Goal: Transaction & Acquisition: Purchase product/service

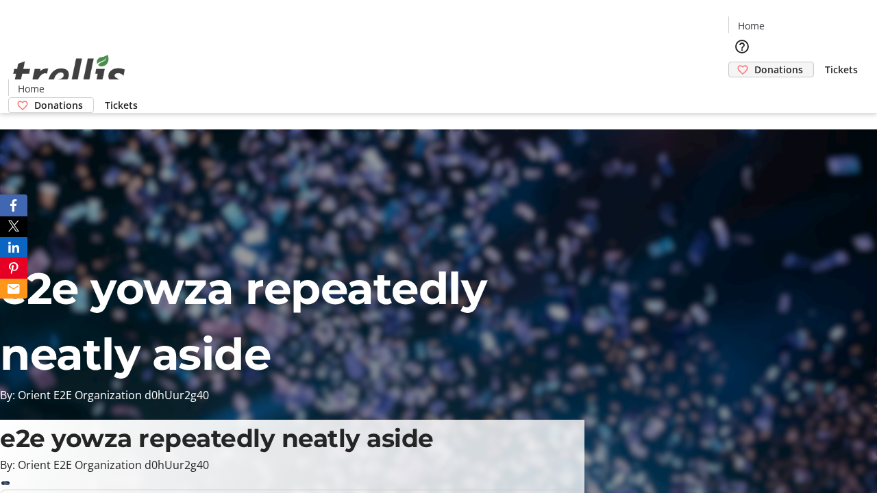
click at [754, 62] on span "Donations" at bounding box center [778, 69] width 49 height 14
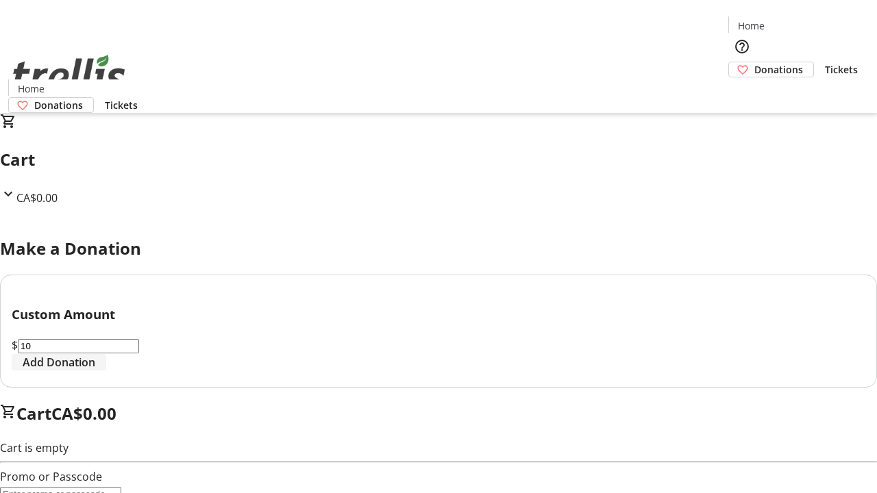
click at [95, 371] on span "Add Donation" at bounding box center [59, 362] width 73 height 16
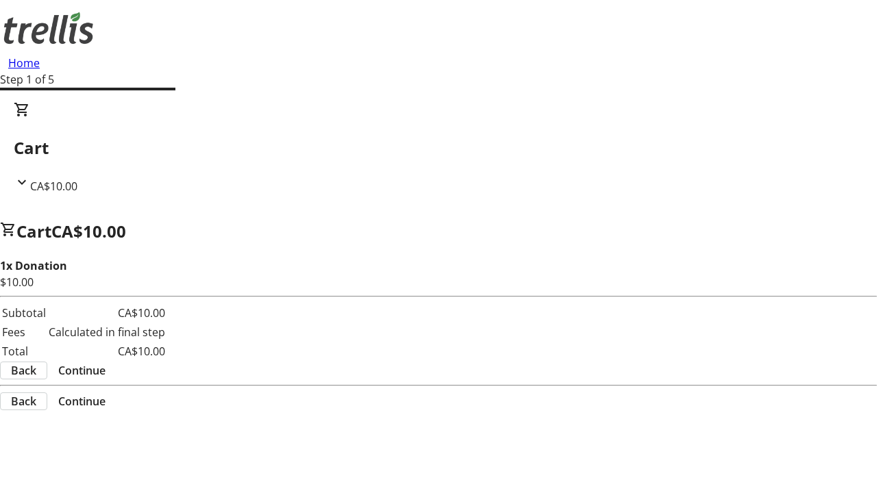
select select "CA"
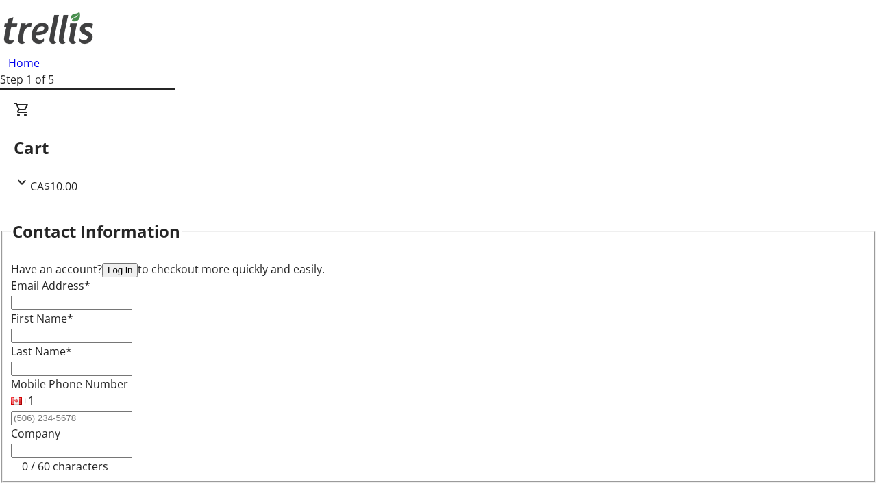
click at [138, 263] on button "Log in" at bounding box center [120, 270] width 36 height 14
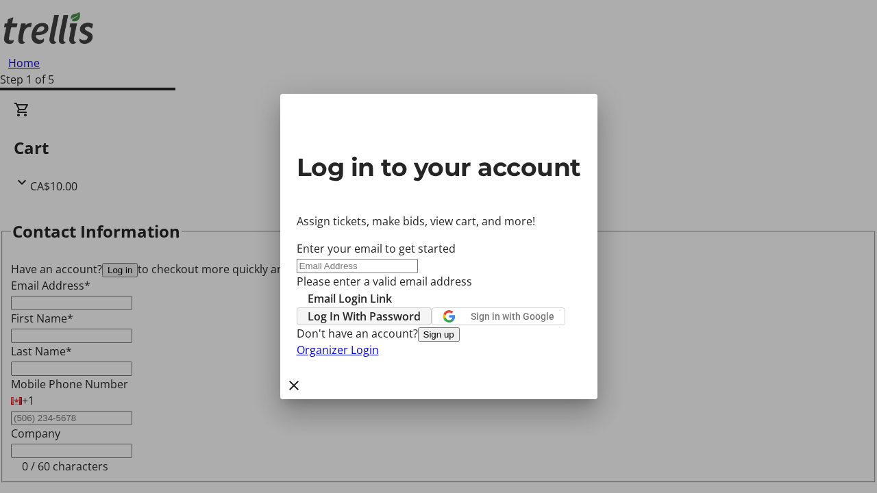
click at [421, 308] on span "Log In With Password" at bounding box center [364, 316] width 113 height 16
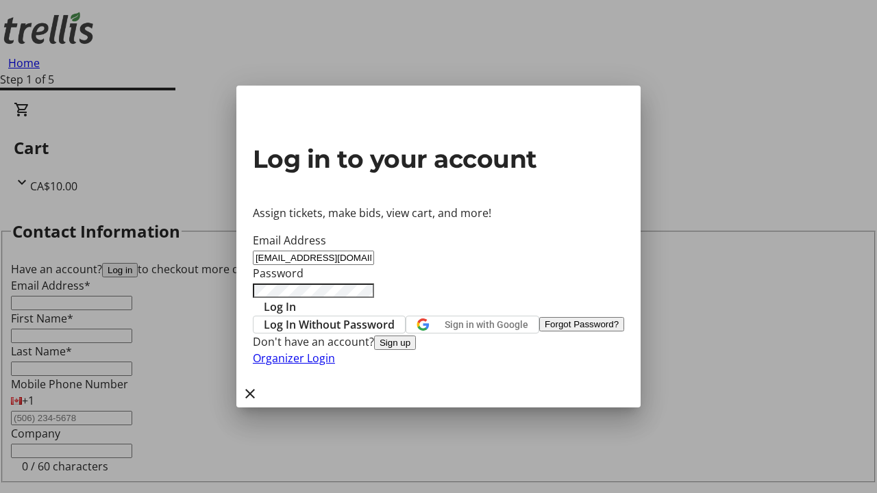
type input "[EMAIL_ADDRESS][DOMAIN_NAME]"
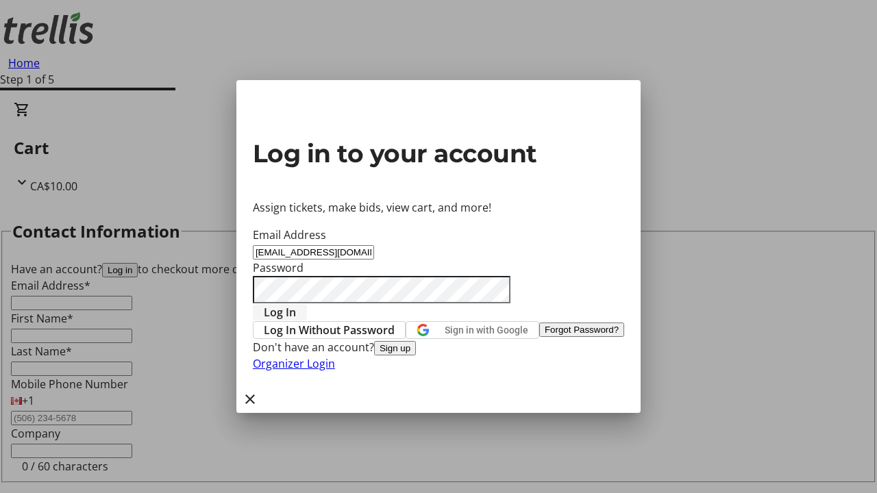
click at [296, 304] on span "Log In" at bounding box center [280, 312] width 32 height 16
